Goal: Transaction & Acquisition: Purchase product/service

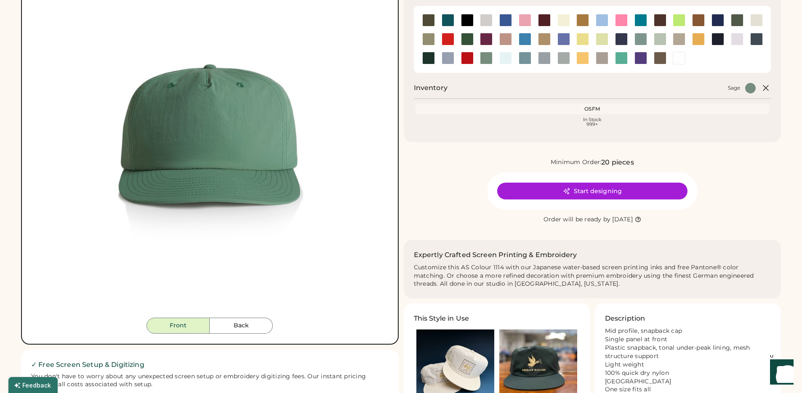
scroll to position [109, 0]
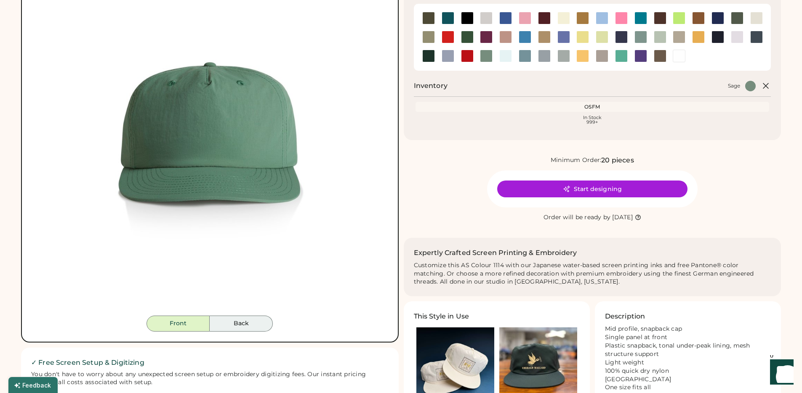
click at [251, 326] on button "Back" at bounding box center [241, 324] width 63 height 16
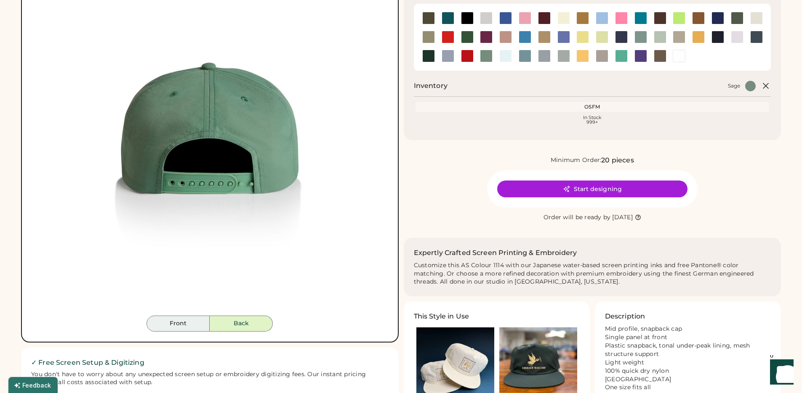
click at [181, 326] on button "Front" at bounding box center [178, 324] width 63 height 16
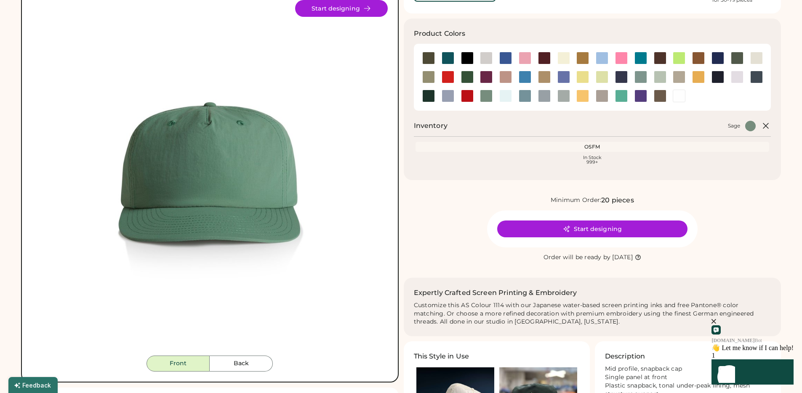
scroll to position [64, 0]
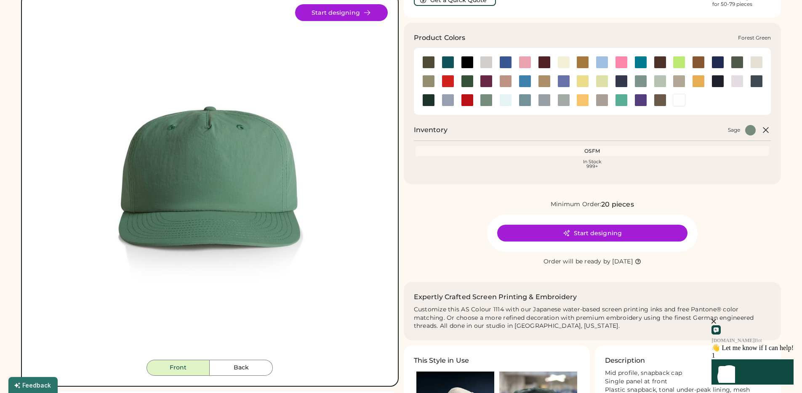
click at [467, 80] on div at bounding box center [467, 81] width 13 height 13
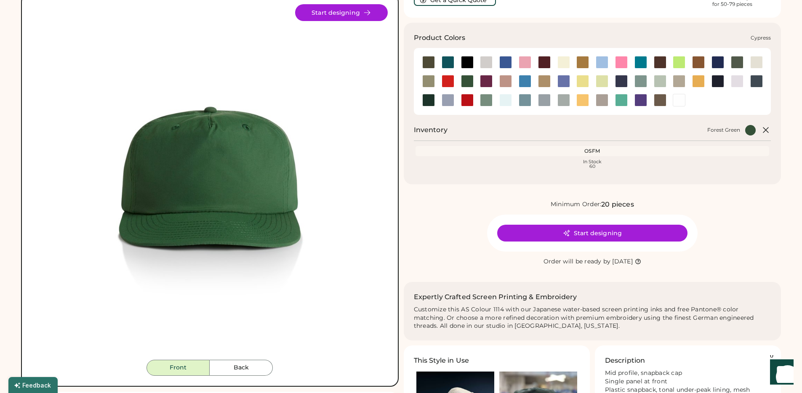
click at [737, 61] on div at bounding box center [737, 62] width 13 height 13
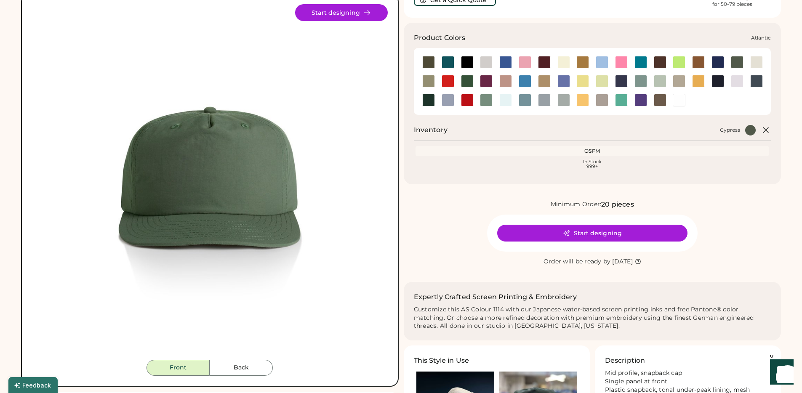
click at [448, 66] on div at bounding box center [448, 62] width 13 height 13
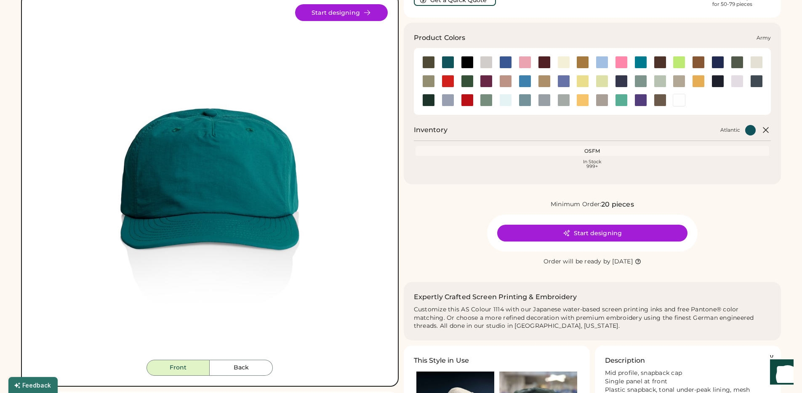
click at [428, 62] on div at bounding box center [428, 62] width 13 height 13
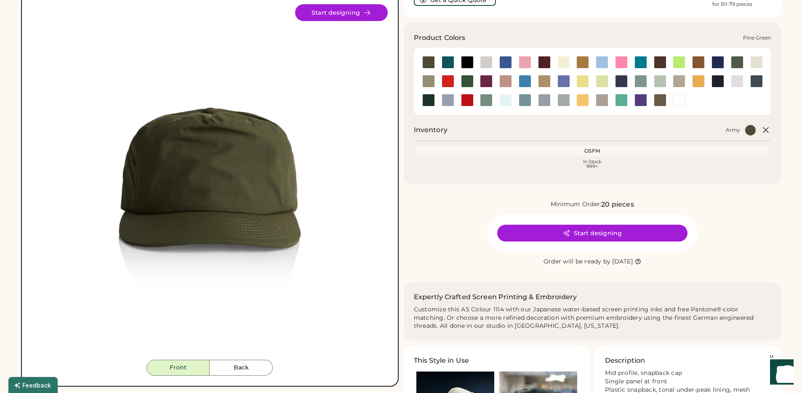
click at [431, 101] on div at bounding box center [428, 100] width 13 height 13
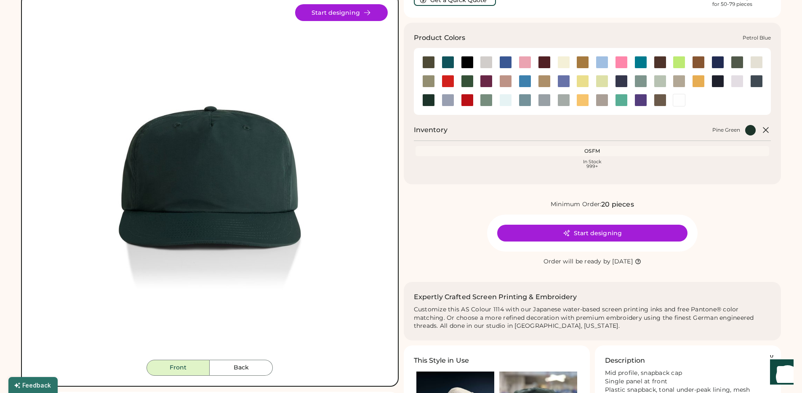
click at [754, 77] on div at bounding box center [756, 81] width 13 height 13
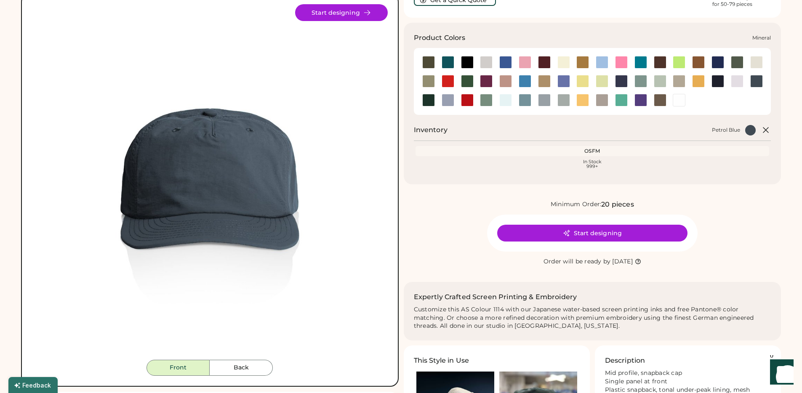
click at [620, 83] on div at bounding box center [621, 81] width 13 height 13
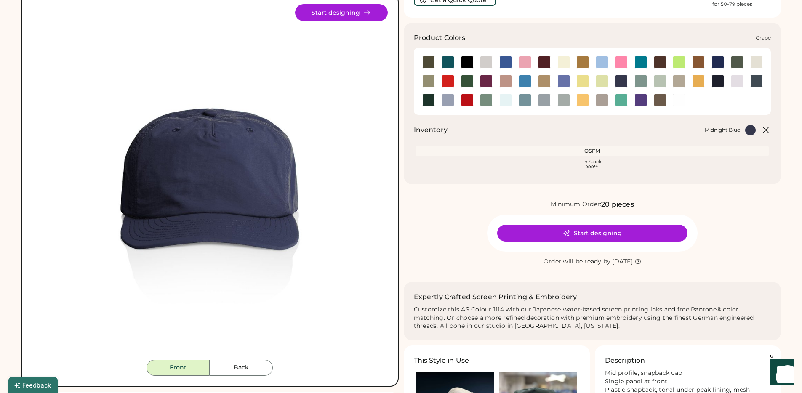
click at [491, 106] on div at bounding box center [486, 100] width 13 height 13
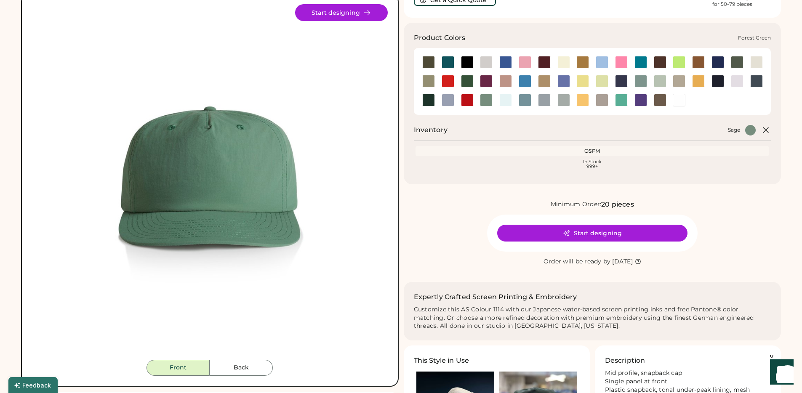
click at [463, 83] on div at bounding box center [467, 81] width 13 height 13
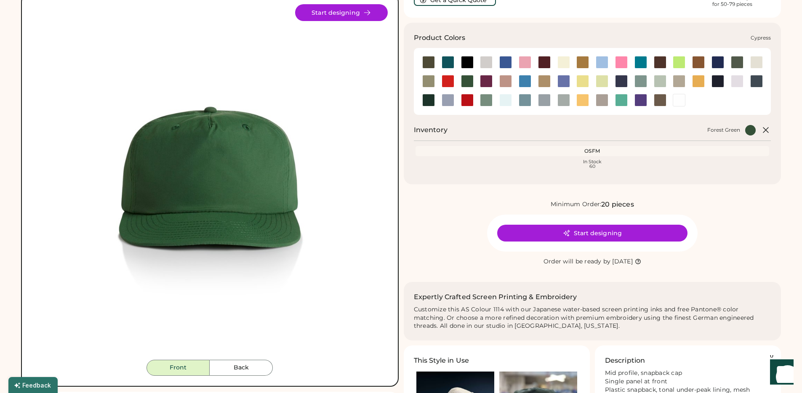
click at [738, 59] on div at bounding box center [737, 62] width 13 height 13
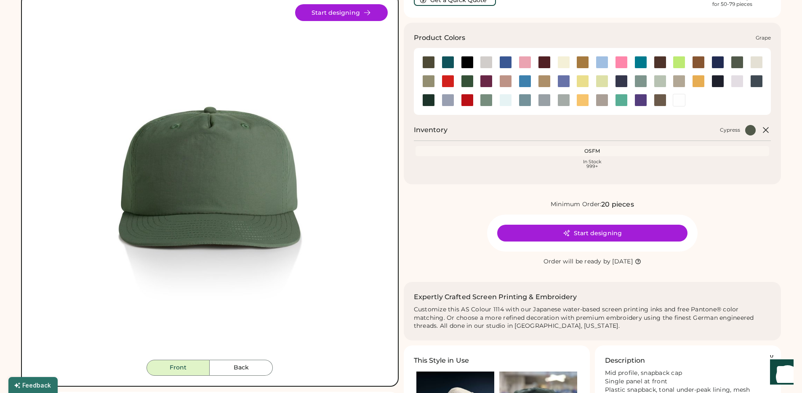
click at [483, 85] on div at bounding box center [486, 81] width 13 height 13
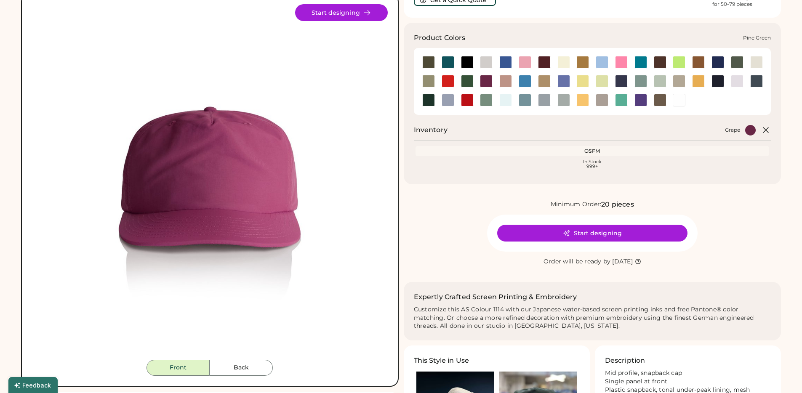
click at [434, 100] on div at bounding box center [428, 100] width 13 height 13
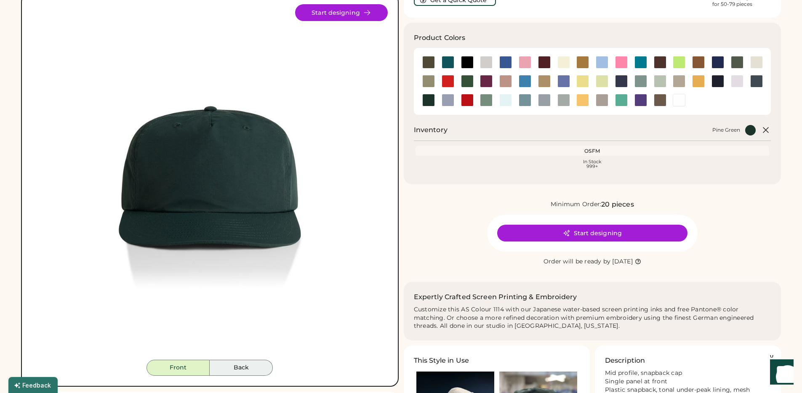
click at [231, 366] on button "Back" at bounding box center [241, 368] width 63 height 16
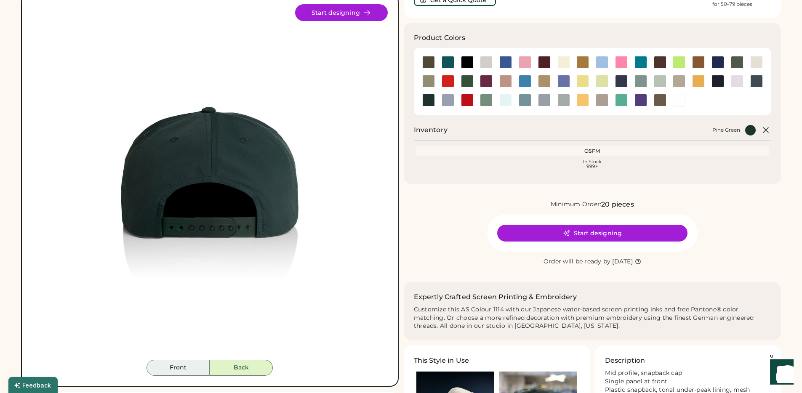
click at [191, 367] on button "Front" at bounding box center [178, 368] width 63 height 16
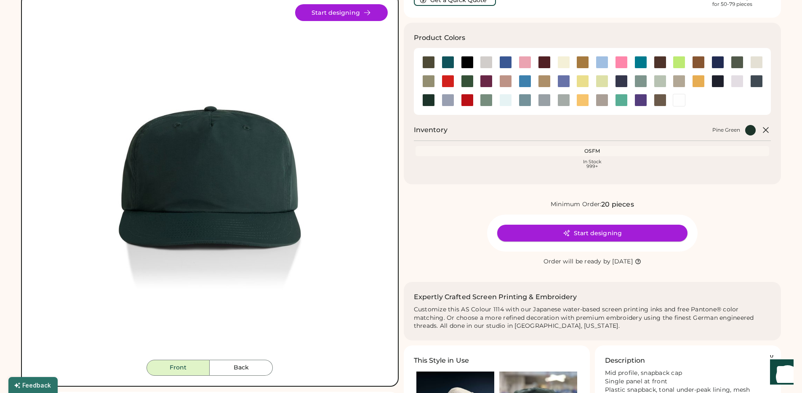
click at [605, 229] on button "Start designing" at bounding box center [592, 233] width 190 height 17
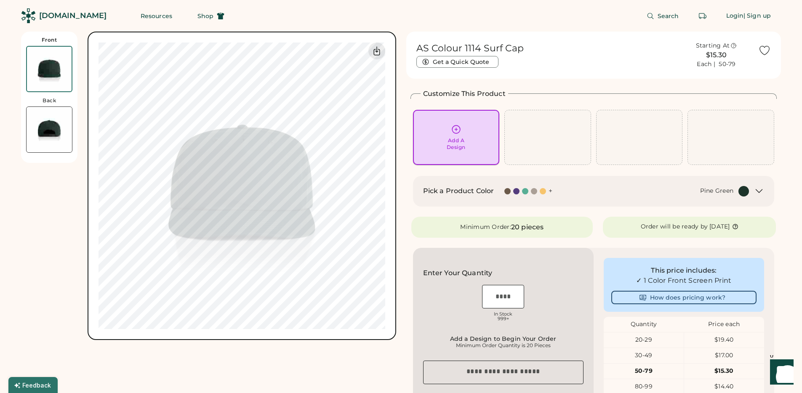
click at [461, 137] on div "Add A Design" at bounding box center [456, 143] width 19 height 13
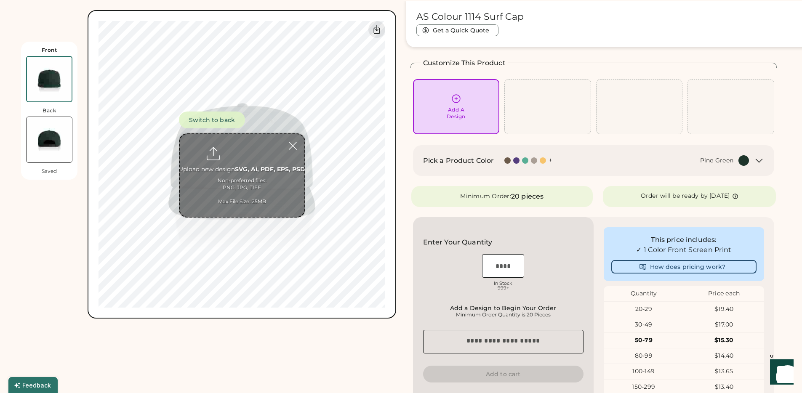
scroll to position [32, 0]
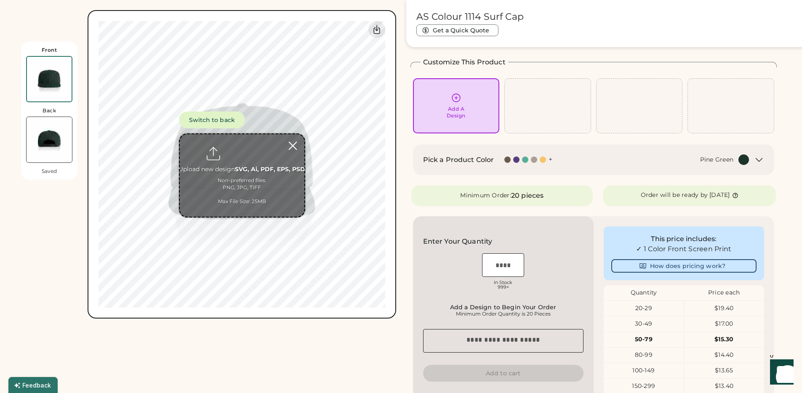
click at [293, 146] on div at bounding box center [292, 146] width 15 height 15
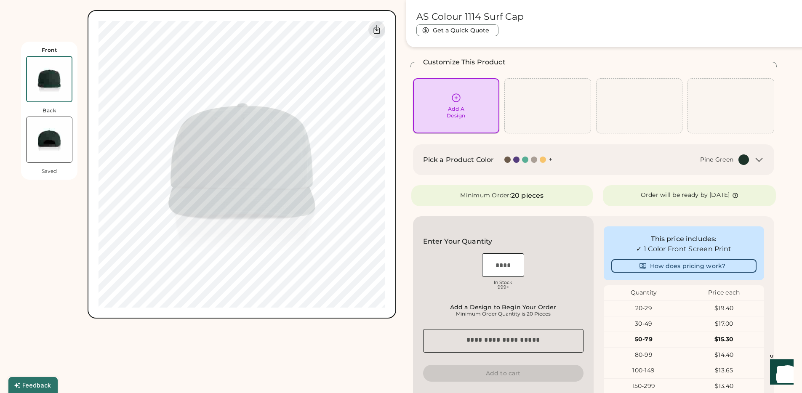
click at [463, 100] on div "Add A Design" at bounding box center [456, 106] width 75 height 27
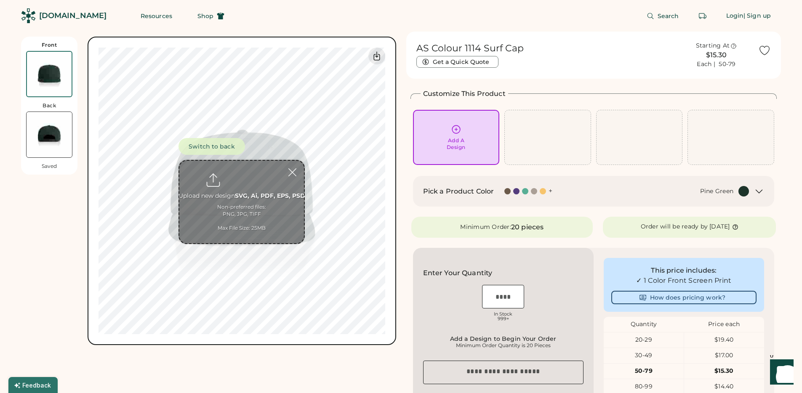
scroll to position [0, 0]
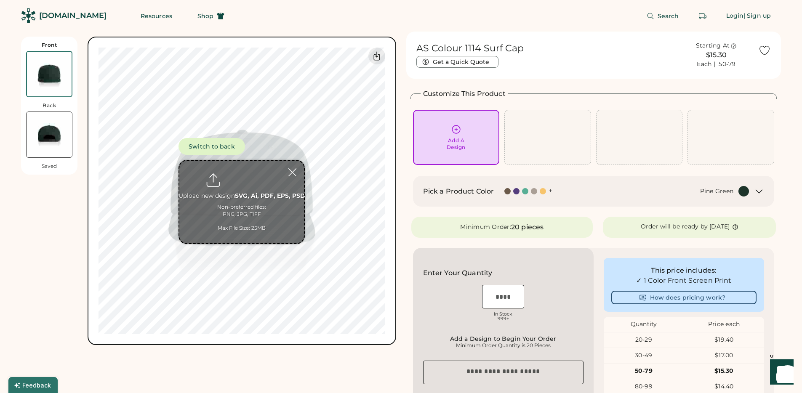
click at [254, 196] on input "file" at bounding box center [241, 202] width 125 height 83
click at [292, 170] on div at bounding box center [292, 172] width 15 height 15
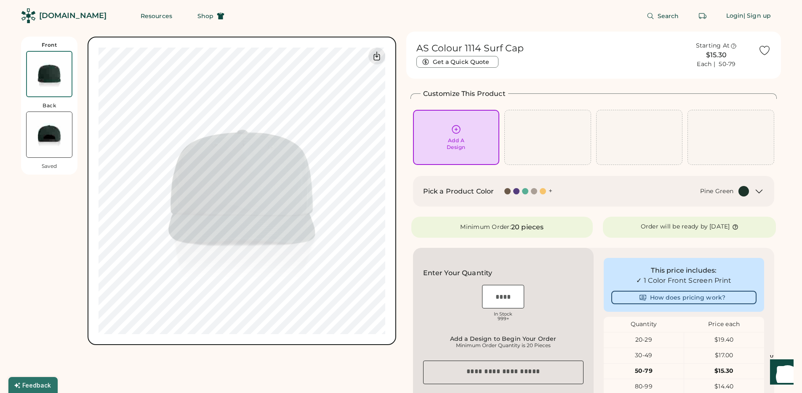
click at [459, 135] on div "Add A Design" at bounding box center [456, 137] width 75 height 27
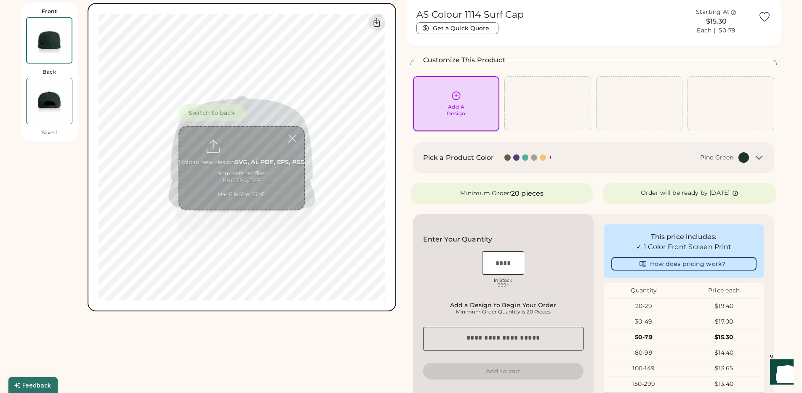
scroll to position [37, 0]
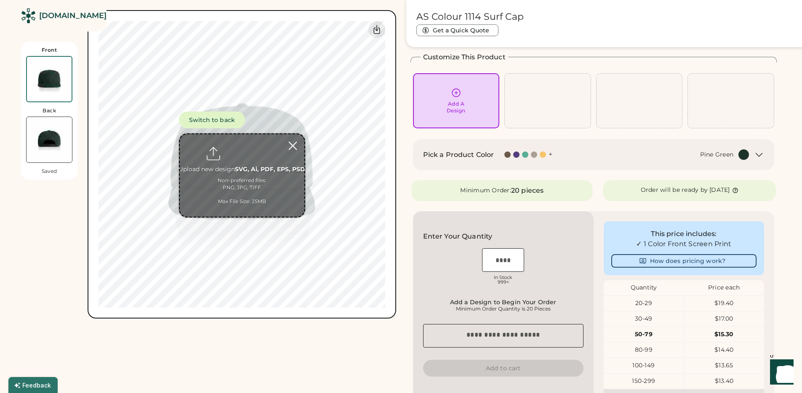
click at [294, 144] on div at bounding box center [292, 146] width 15 height 15
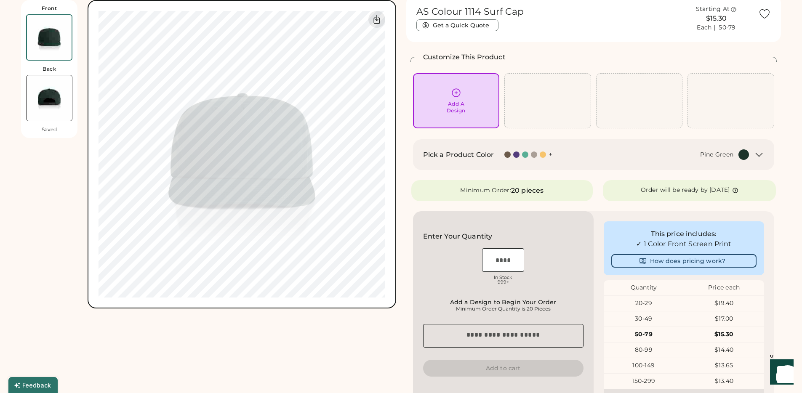
scroll to position [0, 0]
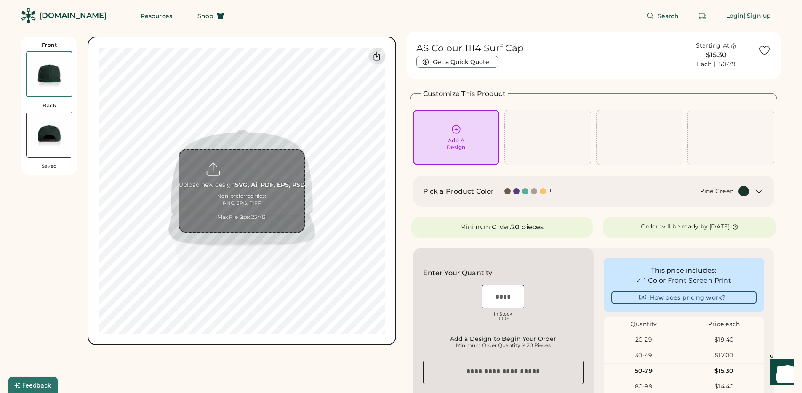
click at [257, 175] on input "file" at bounding box center [241, 191] width 125 height 83
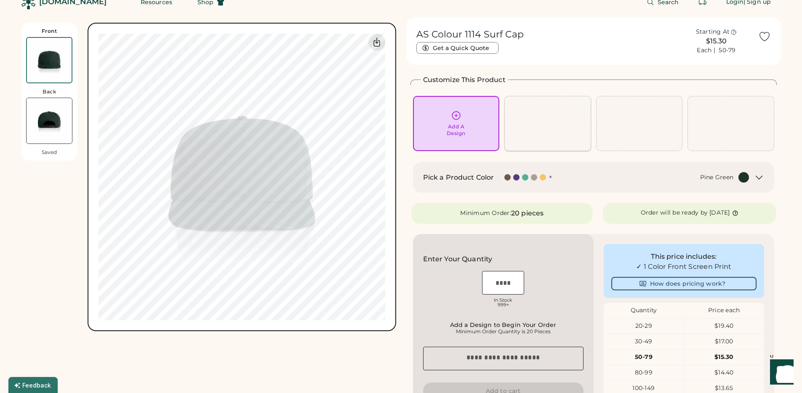
scroll to position [16, 0]
